Goal: Navigation & Orientation: Find specific page/section

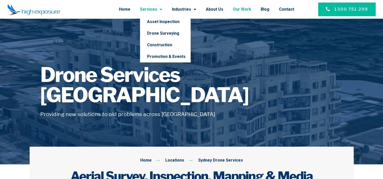
click at [248, 7] on link "Our Work" at bounding box center [242, 9] width 18 height 13
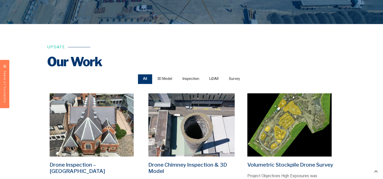
scroll to position [108, 0]
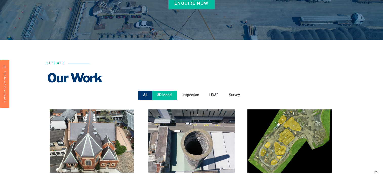
click at [171, 99] on div "3D Model" at bounding box center [164, 96] width 25 height 10
click at [0, 0] on input "3D Model" at bounding box center [0, 0] width 0 height 0
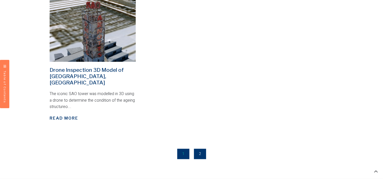
scroll to position [539, 0]
